Goal: Use online tool/utility

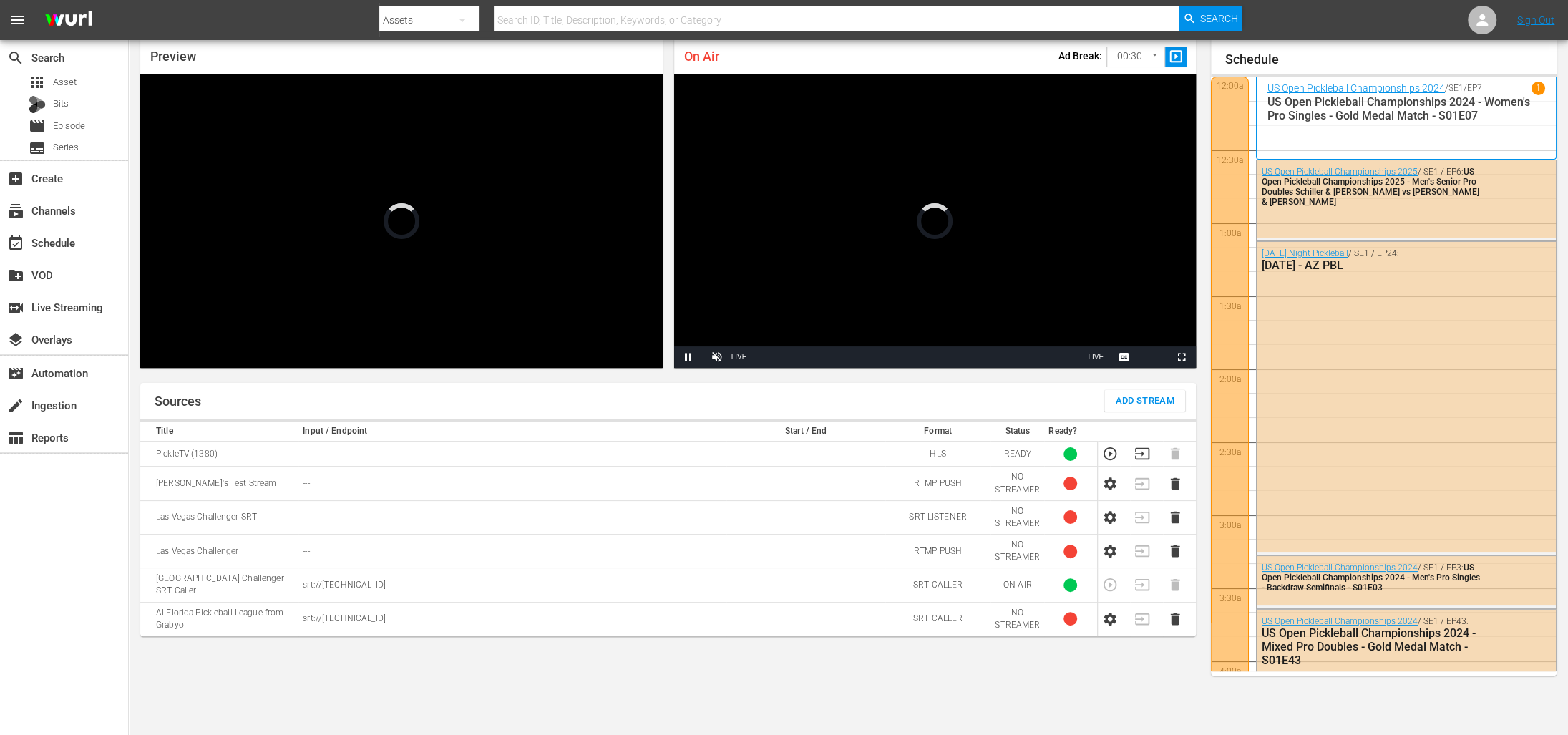
scroll to position [2370, 0]
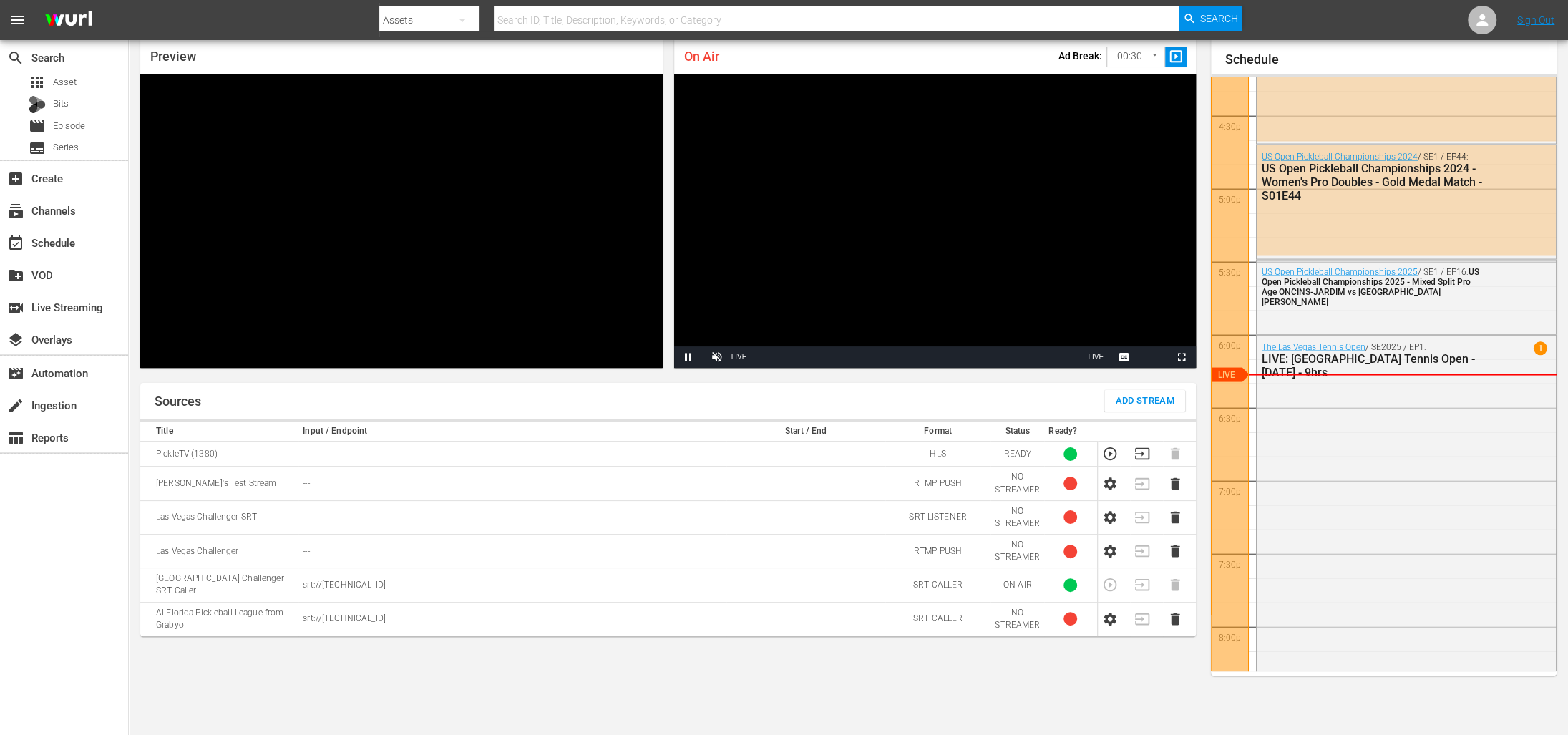
click at [725, 661] on div "Sources Add Stream Title Input / Endpoint Start / End Format Status Ready? Pick…" at bounding box center [668, 553] width 1056 height 341
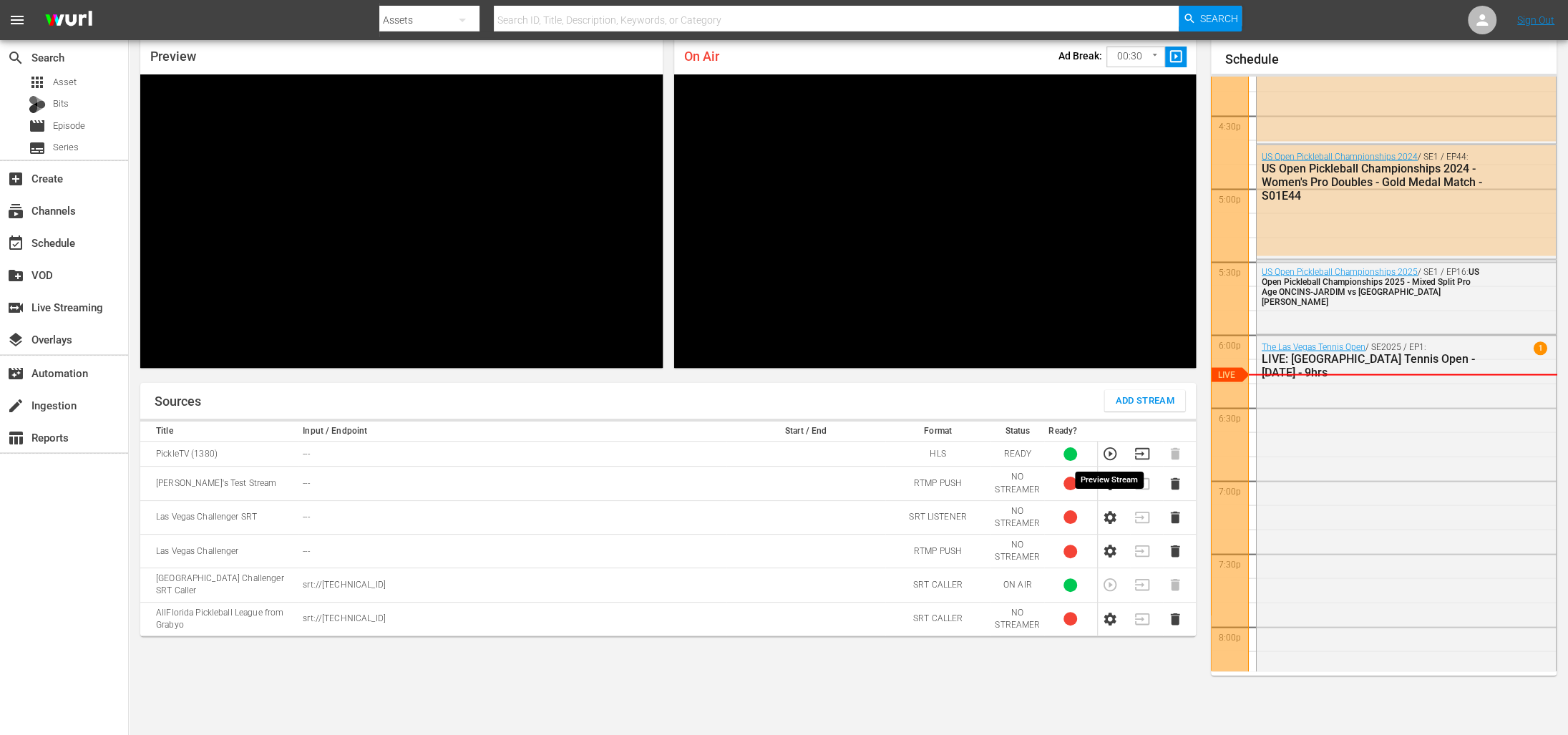
click at [1111, 453] on icon "button" at bounding box center [1110, 454] width 13 height 13
click at [1144, 452] on icon "button" at bounding box center [1142, 453] width 15 height 15
click at [1111, 577] on icon "button" at bounding box center [1110, 584] width 15 height 15
click at [589, 683] on div "Sources Add Stream Title Input / Endpoint Start / End Format Status Ready? Pick…" at bounding box center [668, 553] width 1056 height 341
